Goal: Entertainment & Leisure: Browse casually

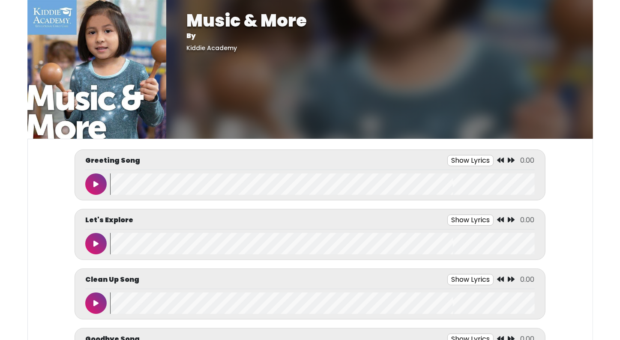
click at [99, 190] on button at bounding box center [95, 184] width 21 height 21
click at [87, 189] on button at bounding box center [95, 184] width 21 height 21
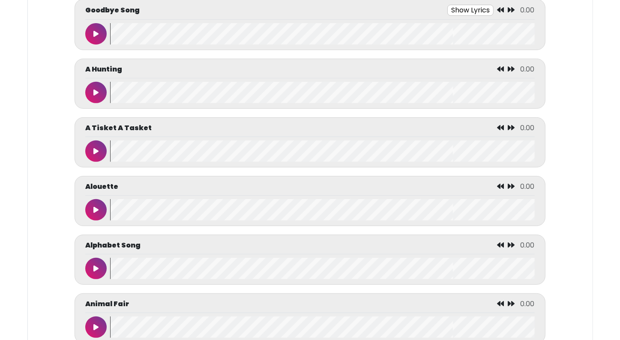
scroll to position [360, 0]
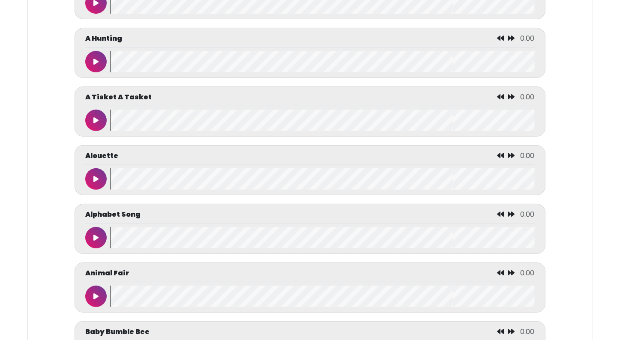
click at [96, 238] on icon at bounding box center [95, 238] width 5 height 7
click at [96, 238] on icon at bounding box center [96, 238] width 4 height 7
click at [96, 238] on icon at bounding box center [95, 238] width 5 height 7
click at [96, 238] on icon at bounding box center [96, 238] width 4 height 7
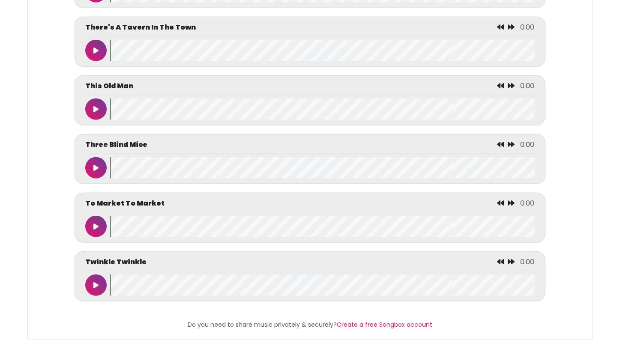
scroll to position [3965, 0]
click at [99, 48] on button at bounding box center [95, 50] width 21 height 21
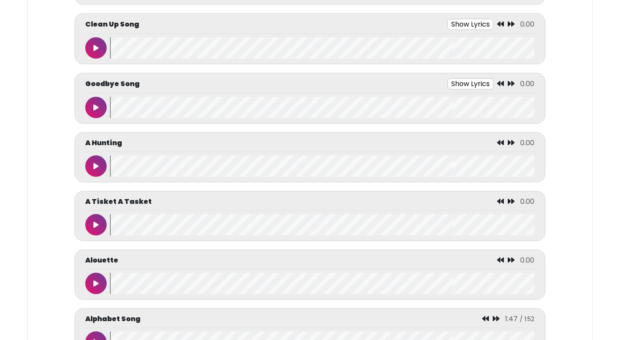
scroll to position [209, 0]
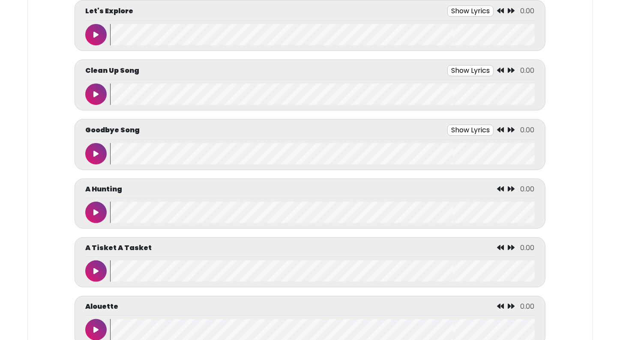
click at [93, 151] on icon at bounding box center [95, 154] width 5 height 7
click at [93, 149] on button at bounding box center [95, 153] width 21 height 21
